Goal: Task Accomplishment & Management: Use online tool/utility

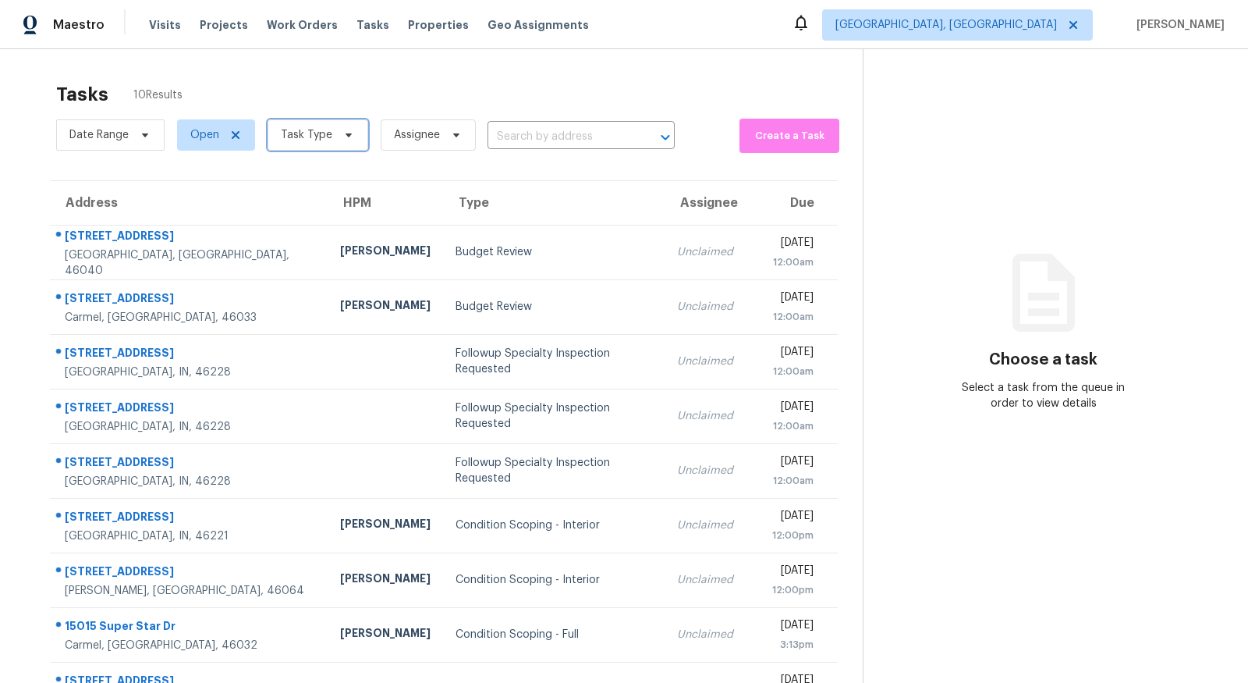
click at [320, 128] on span "Task Type" at bounding box center [306, 135] width 51 height 16
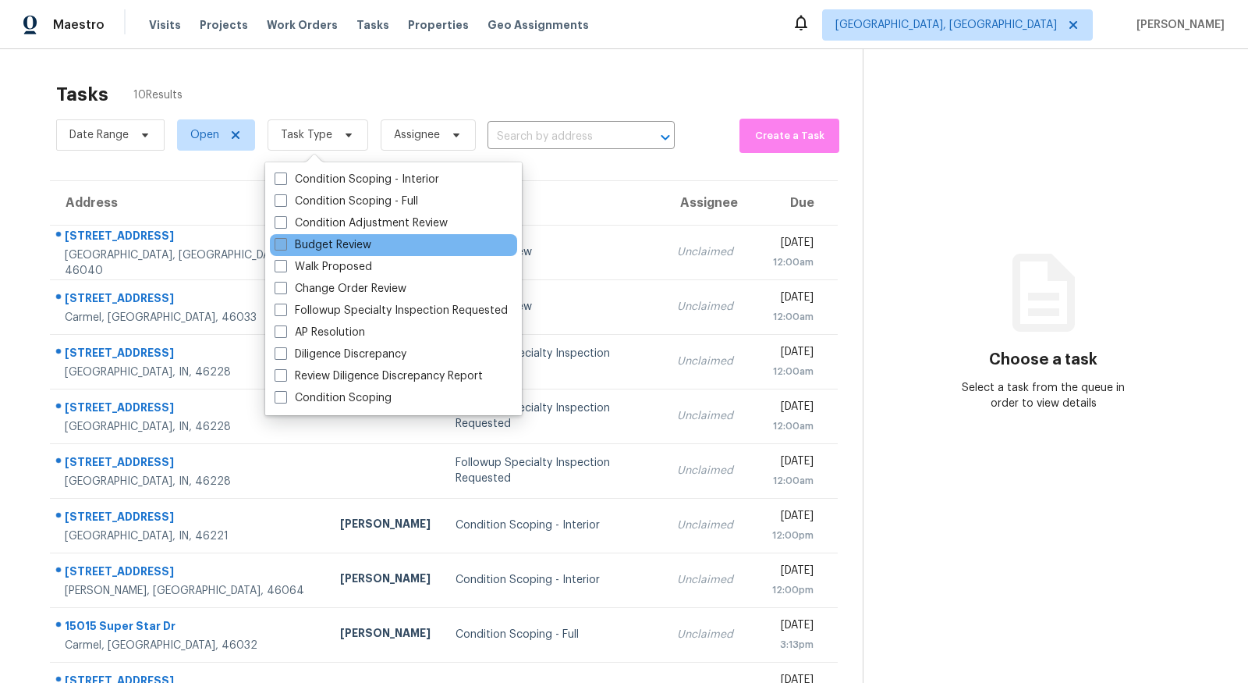
click at [315, 250] on label "Budget Review" at bounding box center [323, 245] width 97 height 16
click at [285, 247] on input "Budget Review" at bounding box center [280, 242] width 10 height 10
checkbox input "true"
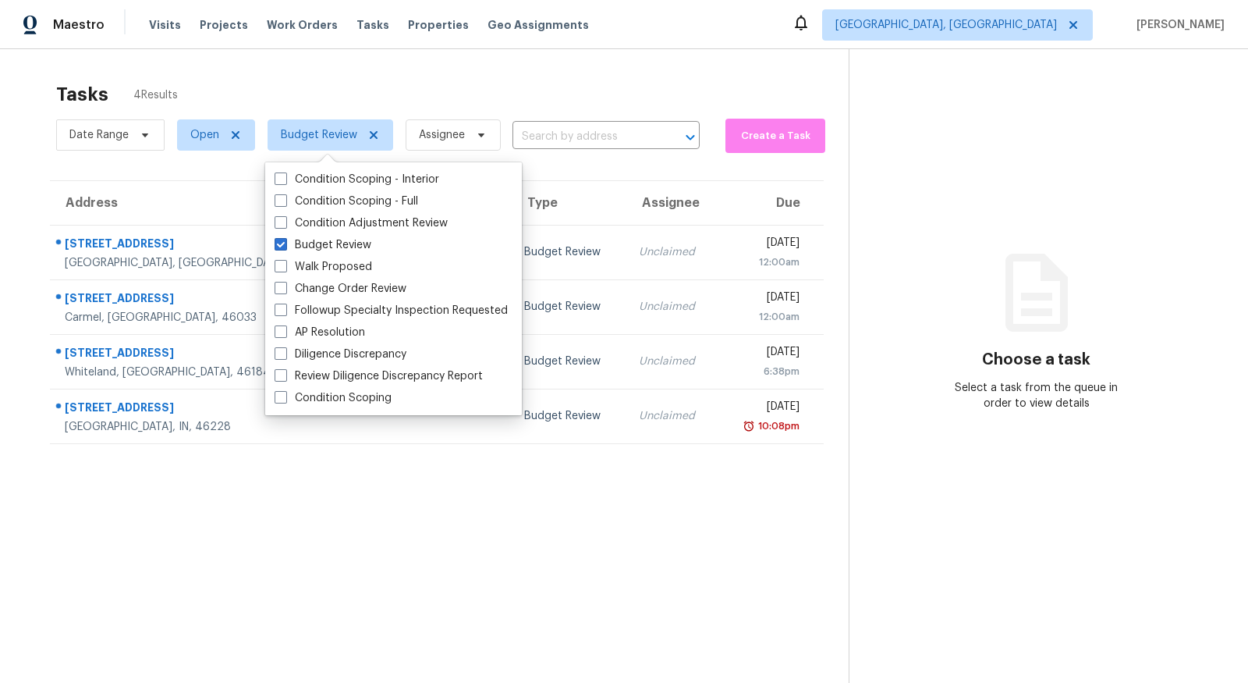
click at [265, 496] on section "Tasks 4 Results Date Range Open Budget Review Assignee ​ Create a Task Address …" at bounding box center [437, 403] width 824 height 658
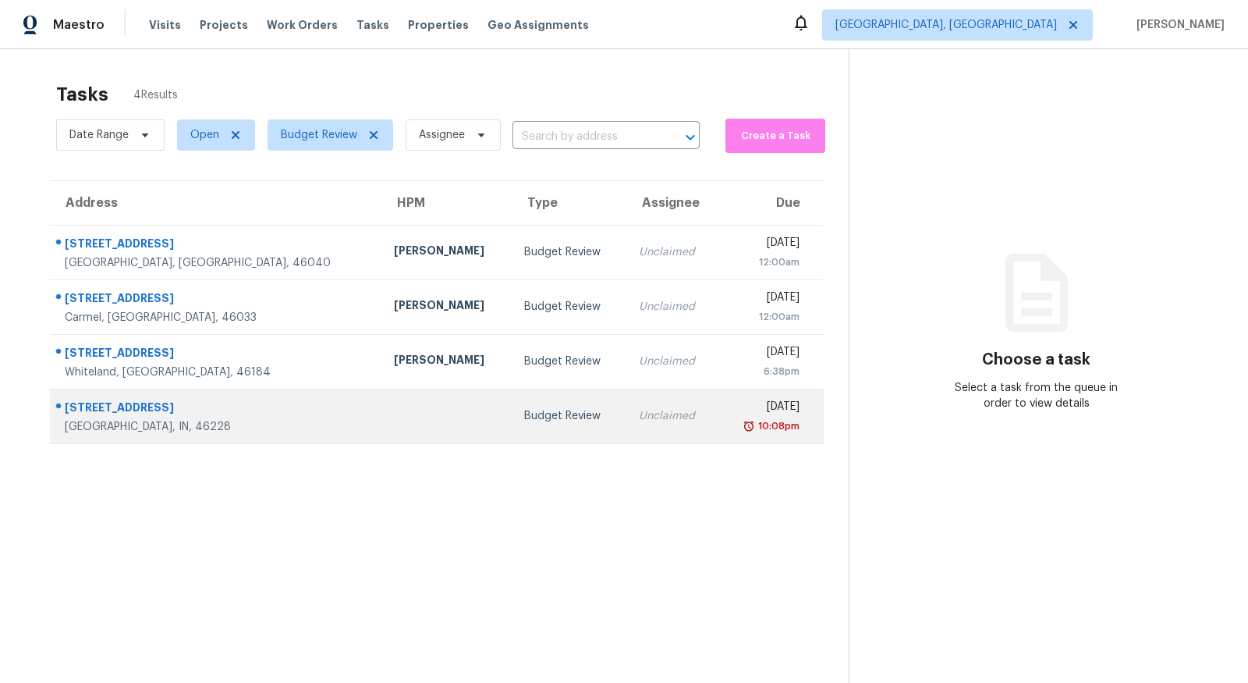
click at [627, 429] on td "Unclaimed" at bounding box center [673, 416] width 92 height 55
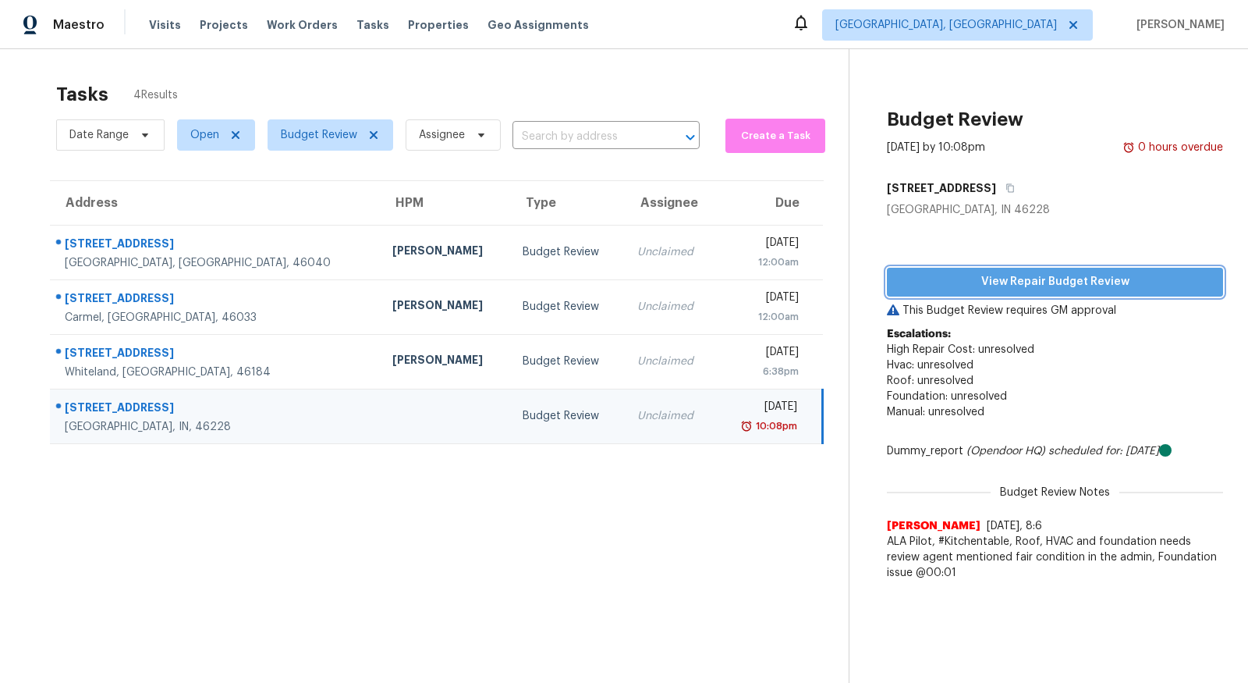
click at [1001, 281] on span "View Repair Budget Review" at bounding box center [1055, 282] width 311 height 20
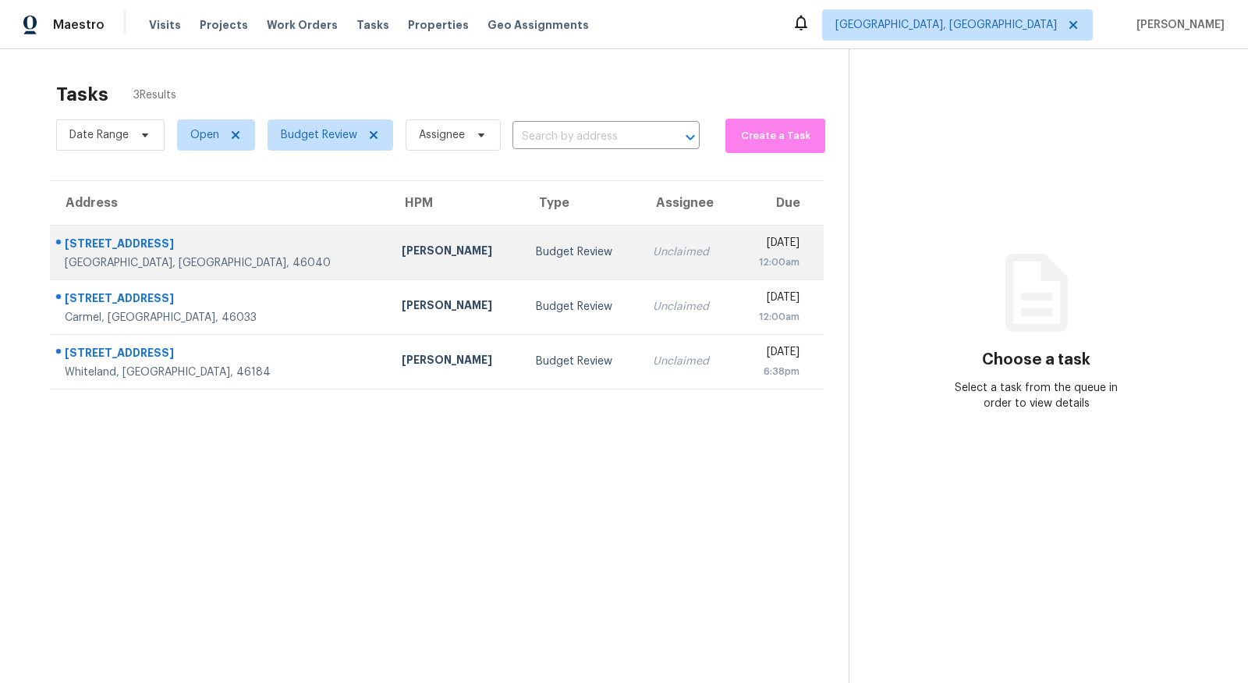
click at [132, 243] on div "[STREET_ADDRESS]" at bounding box center [221, 246] width 312 height 20
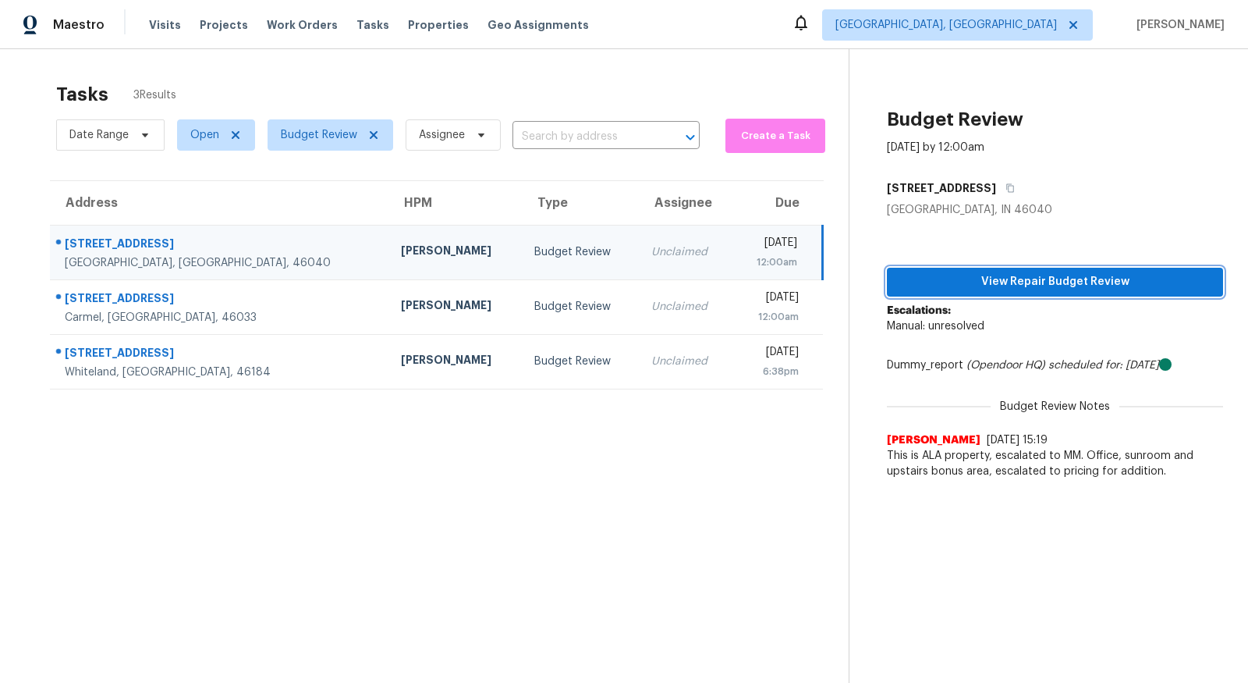
click at [1051, 280] on span "View Repair Budget Review" at bounding box center [1055, 282] width 311 height 20
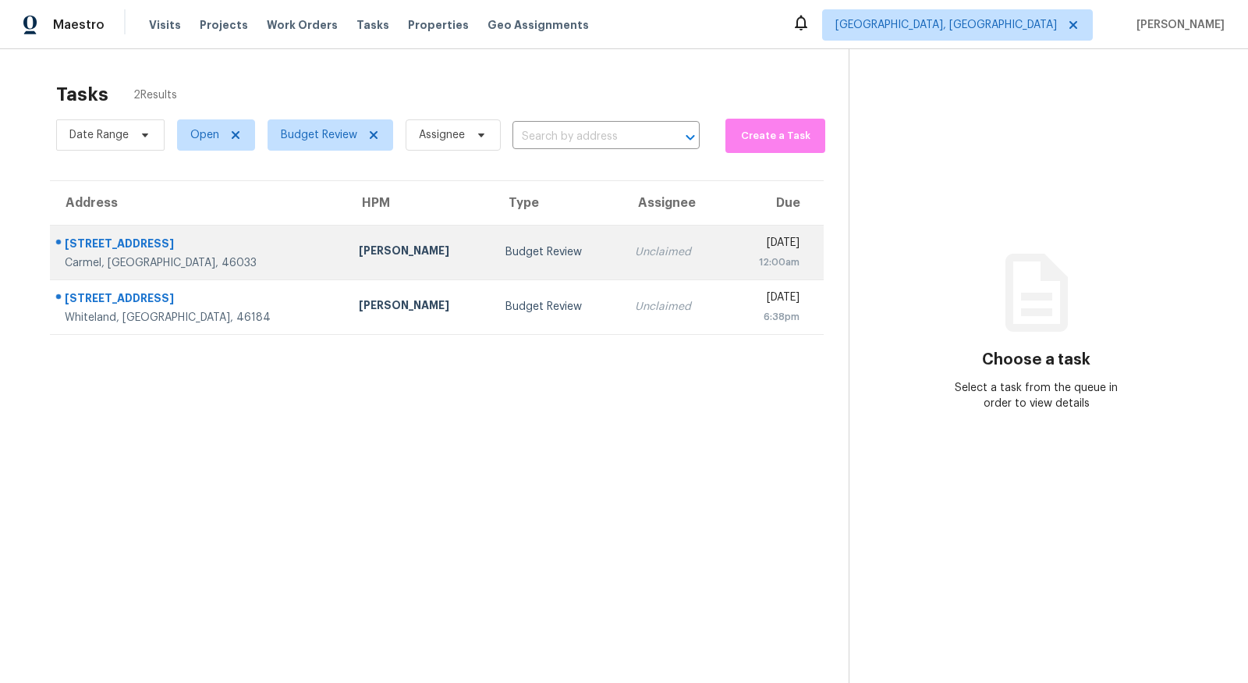
click at [738, 237] on div "[DATE]" at bounding box center [769, 245] width 62 height 20
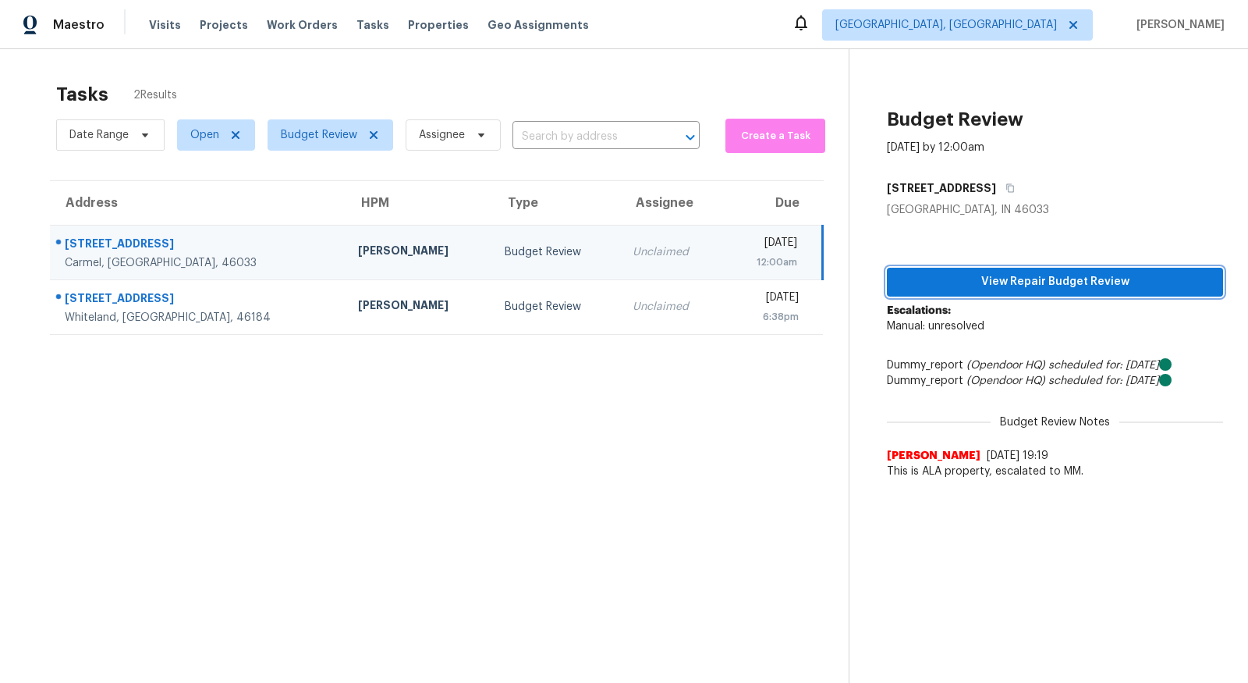
click at [960, 269] on button "View Repair Budget Review" at bounding box center [1055, 282] width 336 height 29
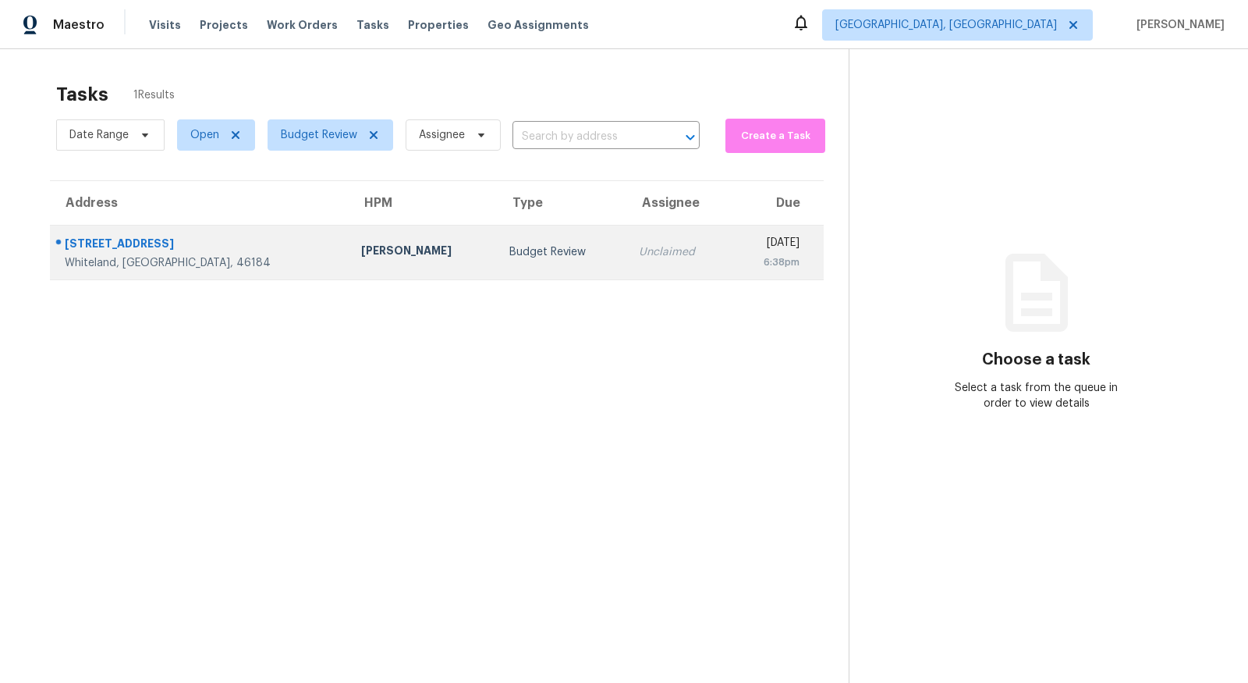
click at [172, 255] on div "Whiteland, [GEOGRAPHIC_DATA], 46184" at bounding box center [201, 263] width 272 height 16
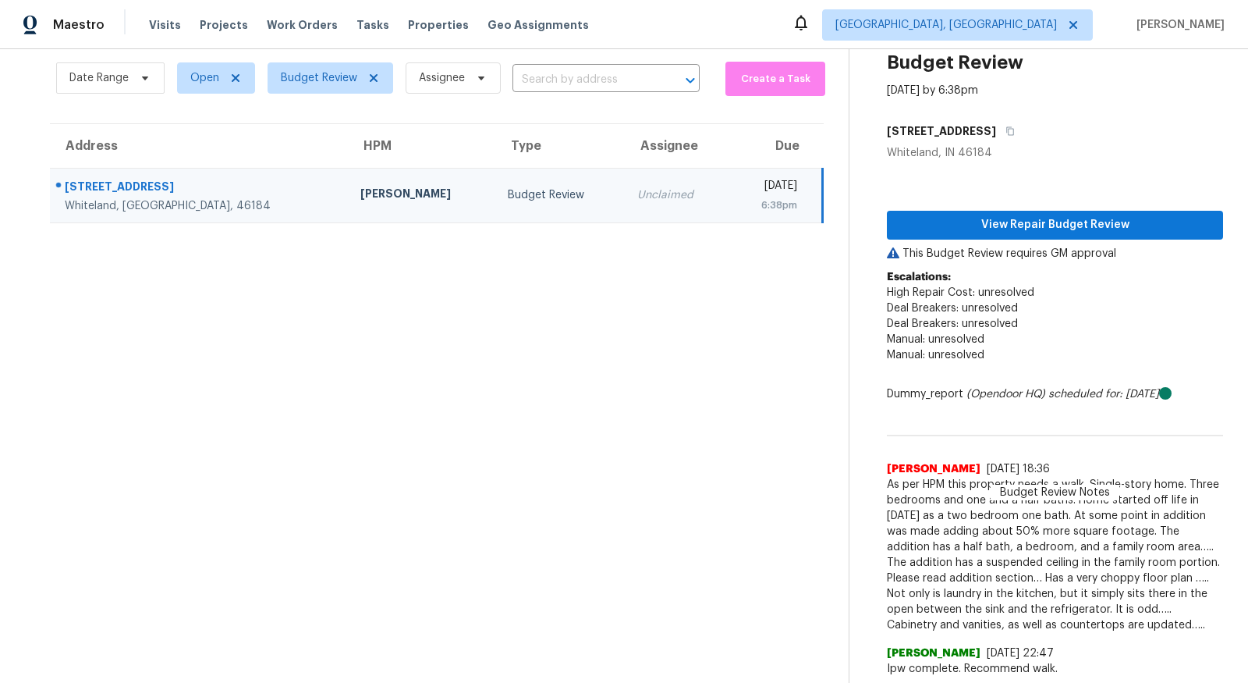
scroll to position [57, 0]
click at [1125, 357] on p "Escalations: High Repair Cost: unresolved Deal Breakers: unresolved Deal Breake…" at bounding box center [1055, 323] width 336 height 109
click at [1167, 110] on div "Budget Review [DATE] by 6:38pm [STREET_ADDRESS] View Repair Budget Review This …" at bounding box center [1037, 338] width 374 height 692
click at [1175, 342] on p "Escalations: High Repair Cost: unresolved Deal Breakers: unresolved Deal Breake…" at bounding box center [1055, 323] width 336 height 109
click at [832, 551] on section "Tasks 1 Results Date Range Open Budget Review Assignee ​ Create a Task Address …" at bounding box center [437, 350] width 824 height 667
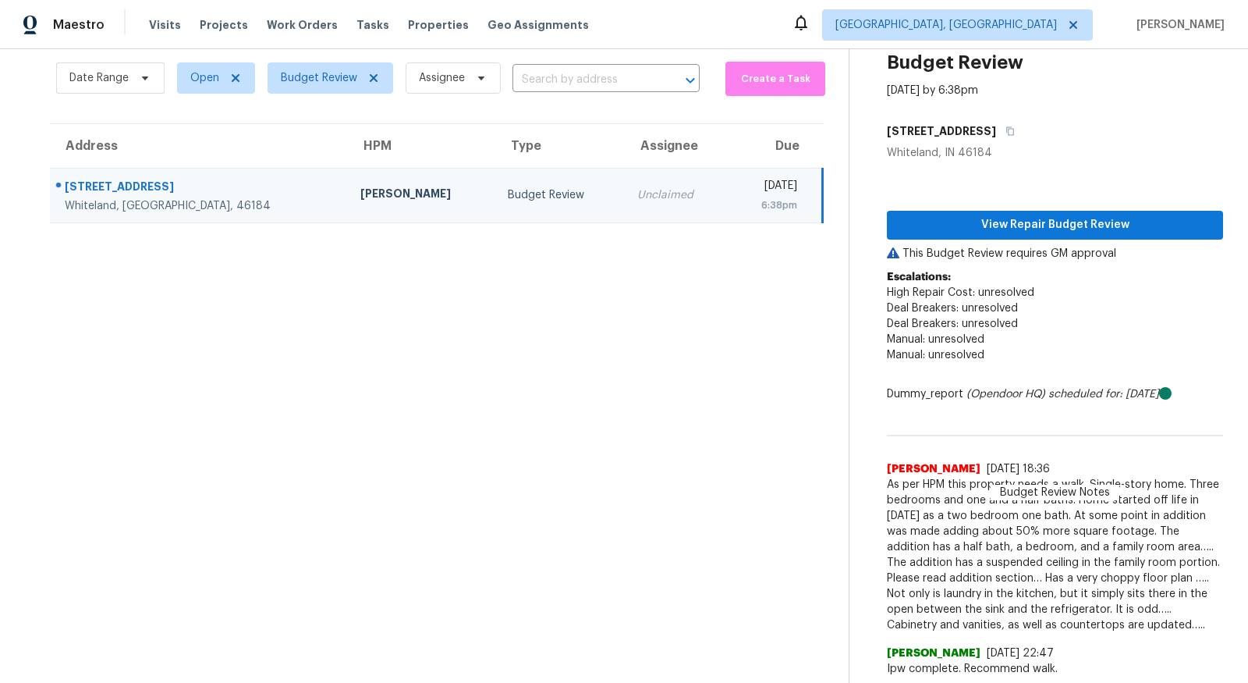
click at [127, 186] on div "[STREET_ADDRESS]" at bounding box center [200, 189] width 271 height 20
click at [978, 224] on span "View Repair Budget Review" at bounding box center [1055, 225] width 311 height 20
